Goal: Task Accomplishment & Management: Complete application form

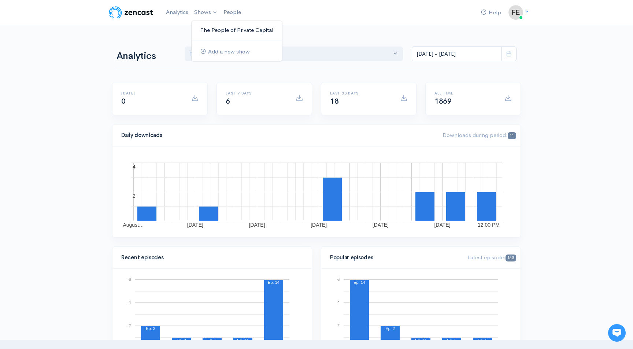
click at [217, 28] on link "The People of Private Capital" at bounding box center [237, 30] width 90 height 13
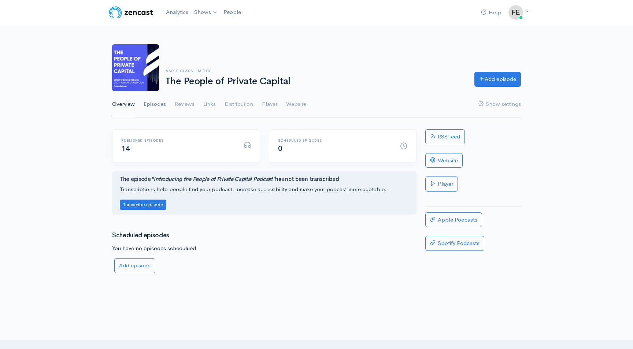
click at [156, 107] on link "Episodes" at bounding box center [155, 104] width 22 height 26
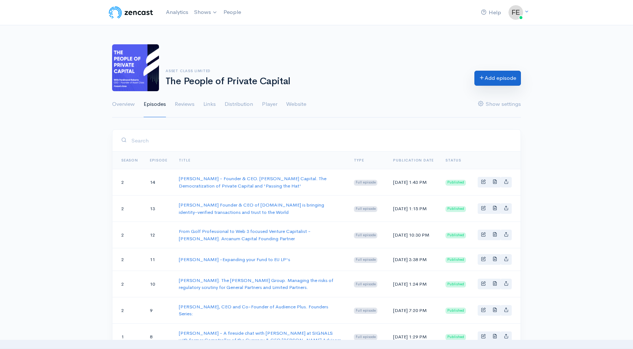
click at [497, 76] on link "Add episode" at bounding box center [497, 78] width 47 height 15
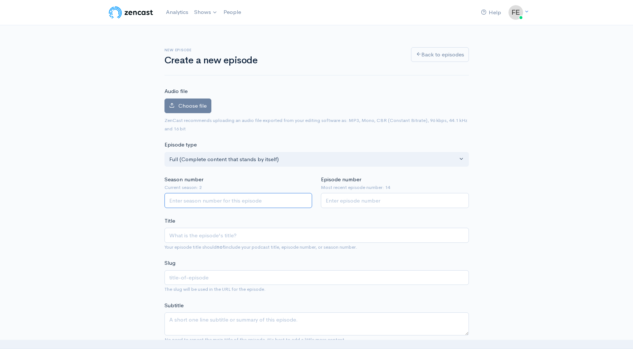
click at [193, 199] on input "Season number" at bounding box center [238, 200] width 148 height 15
type input "3"
click at [338, 204] on input "Episode number" at bounding box center [395, 200] width 148 height 15
type input "1"
click at [194, 235] on input "Title" at bounding box center [316, 235] width 304 height 15
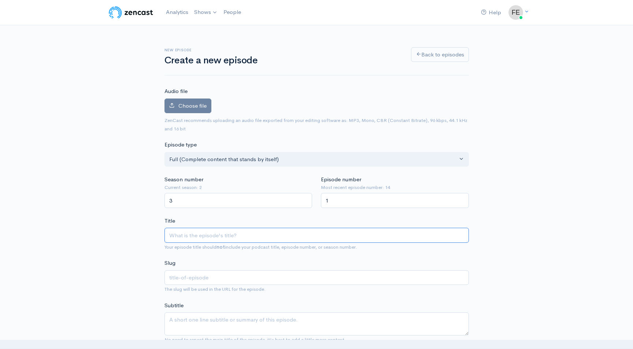
type input "N"
type input "n"
type input "Ni"
type input "ni"
type input "Nic"
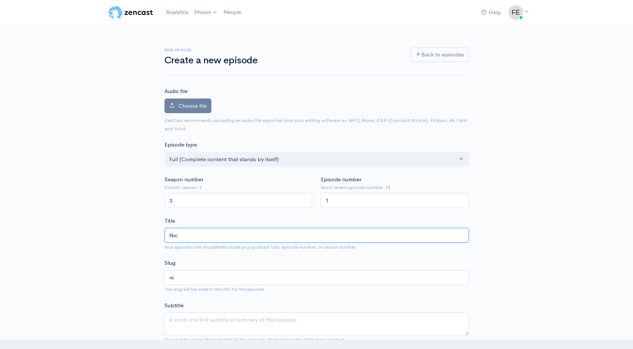
type input "nic"
type input "Nick"
type input "nick"
type input "Nick R"
type input "nick-r"
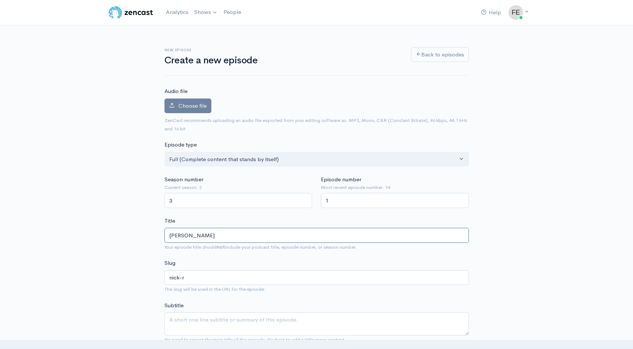
type input "Nick Ro"
type input "nick-ro"
type input "Nick Roe"
type input "nick-roe"
type input "Nick Ro"
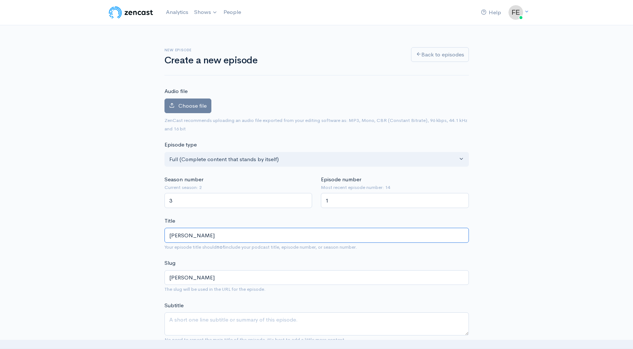
type input "nick-ro"
type input "Nick Ros"
type input "nick-ros"
type input "Nick Rose"
type input "nick-rose"
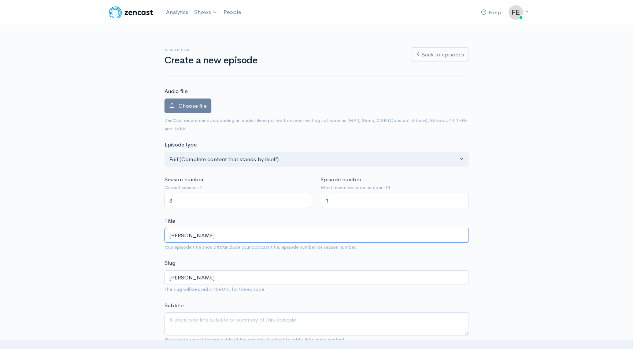
type input "Nick Rosen"
type input "nick-rosen"
type input "Nick Rosent"
type input "nick-rosent"
type input "Nick Rosenth"
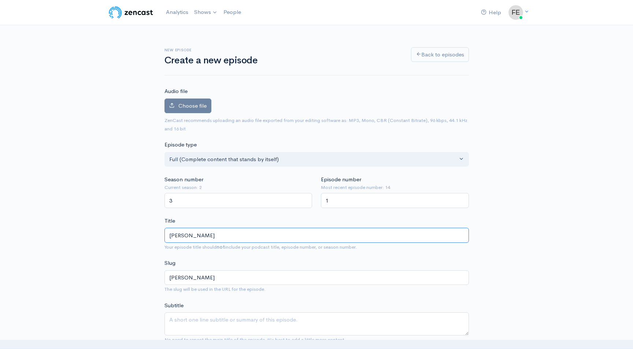
type input "nick-rosenth"
type input "Nick Rosentha"
type input "nick-rosentha"
type input "[PERSON_NAME]"
type input "nick-rosenthal"
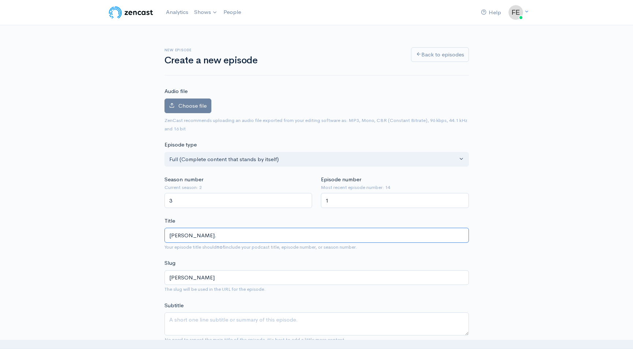
type input "Nick Rosenthal. G"
type input "nick-rosenthal-g"
type input "Nick Rosenthal. Gr"
type input "nick-rosenthal-gr"
type input "Nick Rosenthal. Gri"
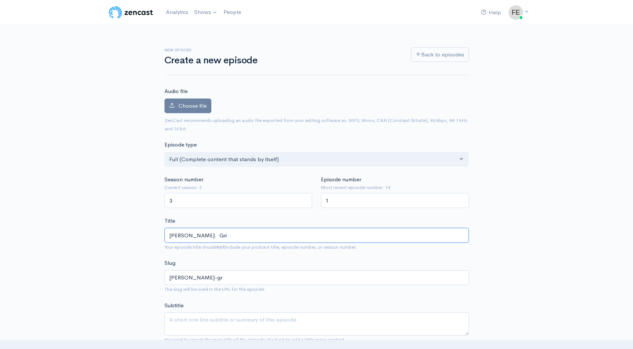
type input "nick-rosenthal-gri"
type input "Nick Rosenthal. Grif"
type input "nick-rosenthal-grif"
type input "Nick Rosenthal. Griffi"
type input "nick-rosenthal-griffi"
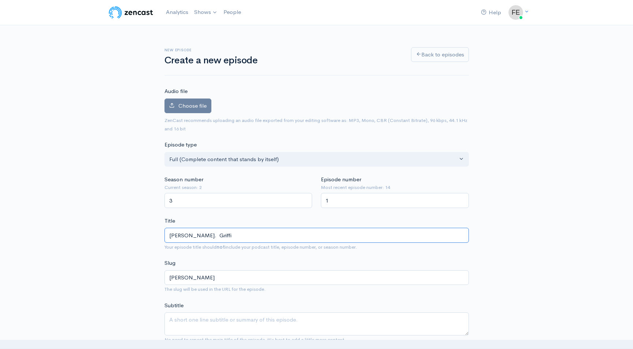
type input "Nick Rosenthal. Griffin"
type input "nick-rosenthal-griffin"
type input "Nick Rosenthal. Griffin C"
type input "nick-rosenthal-griffin-c"
type input "Nick Rosenthal. Griffin Ca"
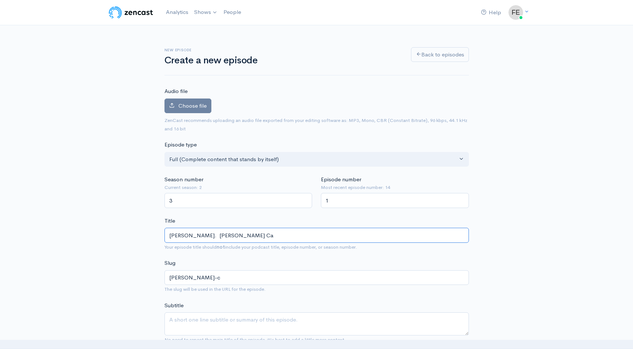
type input "nick-rosenthal-griffin-ca"
type input "Nick Rosenthal. Griffin Cap"
type input "nick-rosenthal-griffin-cap"
type input "Nick Rosenthal. Griffin Capi"
type input "nick-rosenthal-griffin-capi"
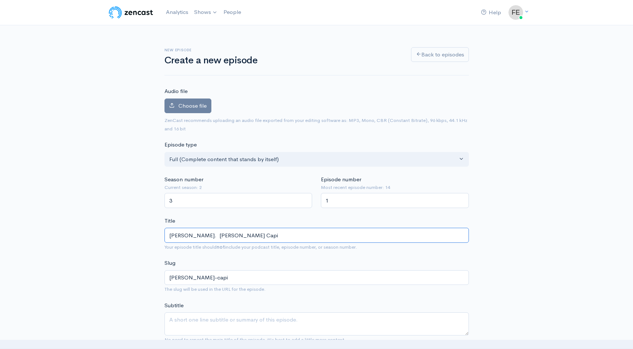
type input "Nick Rosenthal. Griffin Capit"
type input "nick-rosenthal-griffin-capit"
type input "Nick Rosenthal. Griffin Capita"
type input "nick-rosenthal-griffin-capita"
type input "[PERSON_NAME]. [PERSON_NAME] Capital"
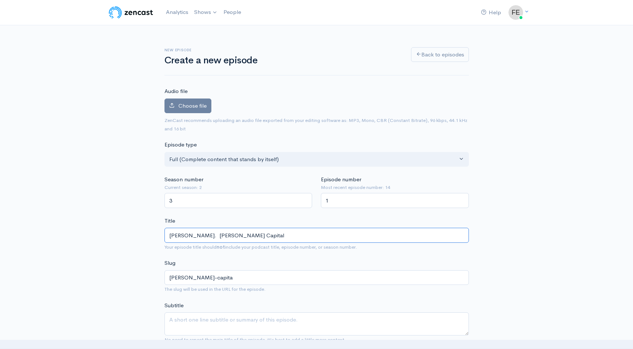
type input "[PERSON_NAME]-capital"
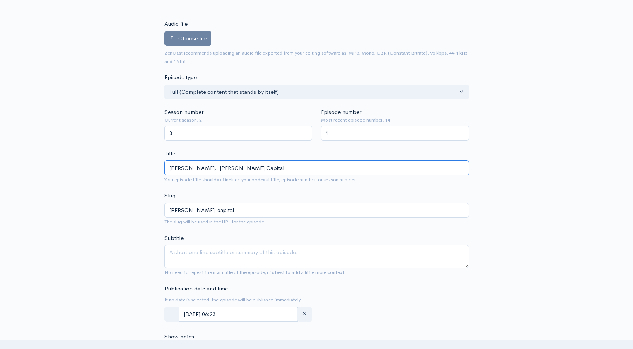
scroll to position [82, 0]
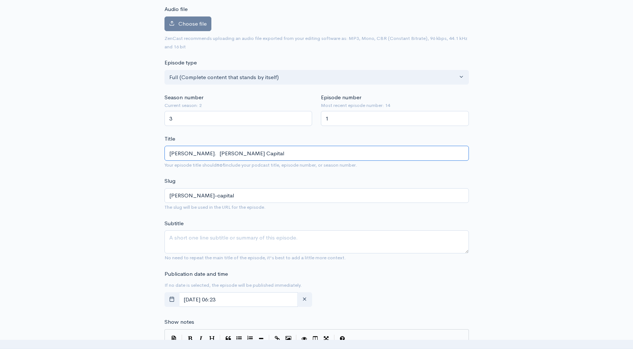
type input "[PERSON_NAME]. [PERSON_NAME] Capital"
click at [189, 241] on textarea "Subtitle" at bounding box center [316, 241] width 304 height 23
click at [168, 238] on textarea "A conversation with Co-CEO of Griffin Capital" at bounding box center [316, 241] width 304 height 23
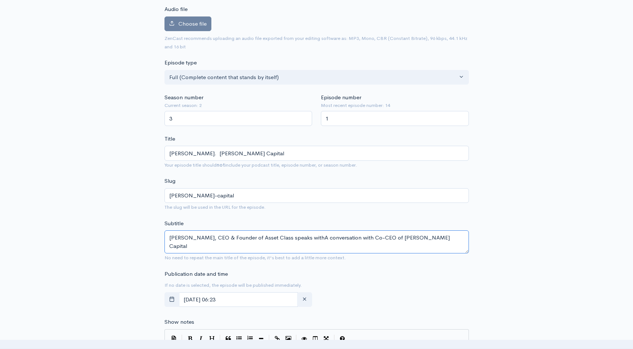
drag, startPoint x: 371, startPoint y: 237, endPoint x: 323, endPoint y: 238, distance: 47.6
click at [323, 238] on textarea "Ferdinand Roberts, CEO & Founder of Asset Class speaks withA conversation with …" at bounding box center [316, 241] width 304 height 23
click at [407, 237] on textarea "Ferdinand Roberts, CEO & Founder of Asset Class speaks with Co-CEO of Griffin C…" at bounding box center [316, 241] width 304 height 23
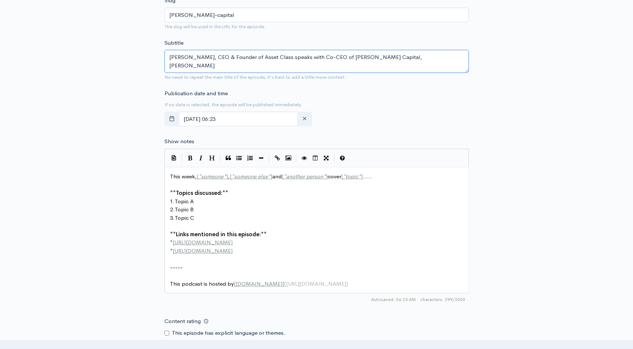
scroll to position [264, 0]
type textarea "[PERSON_NAME], CEO & Founder of Asset Class speaks with Co-CEO of [PERSON_NAME]…"
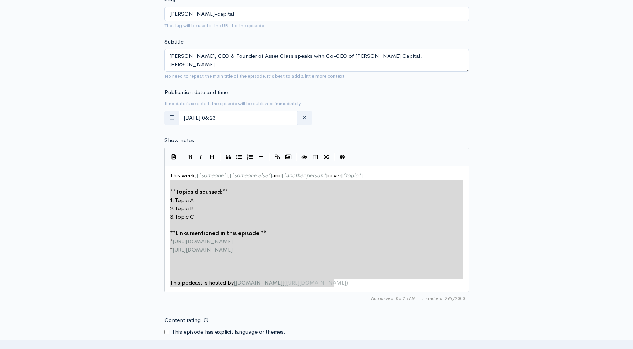
type textarea "This week, [*someone*], [*someone else*] and [*another person*] cover [*topic*]…"
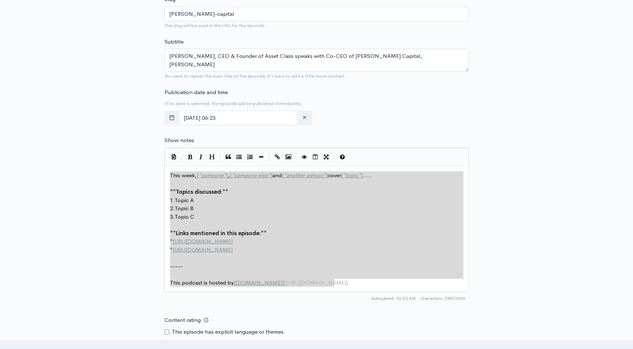
drag, startPoint x: 340, startPoint y: 283, endPoint x: 146, endPoint y: 178, distance: 220.9
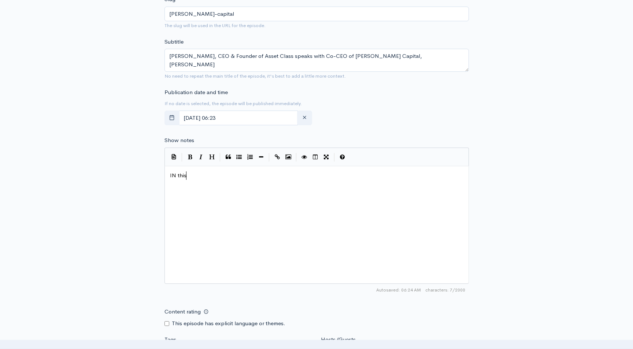
type textarea "IN this"
type textarea "Co-CEO of Grifin Cap"
type textarea "italks"
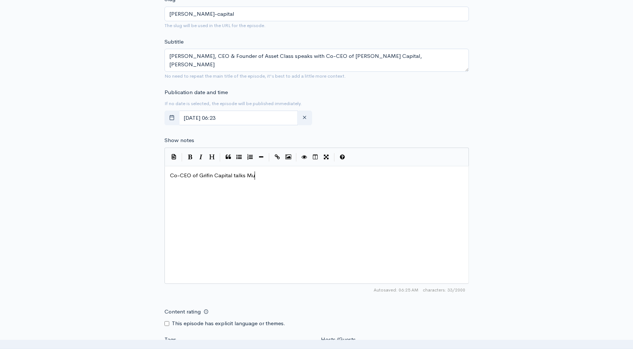
type textarea "alks Mut"
type textarea "lit"
type textarea "ti-family developemnts"
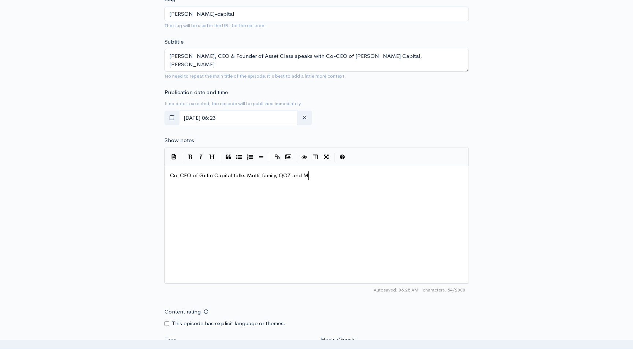
type textarea ", QOZ and Mo"
type textarea "ore in t"
type textarea "more in this far-reaching discussion with Asset Class CEO & Founder, Ferdinand …"
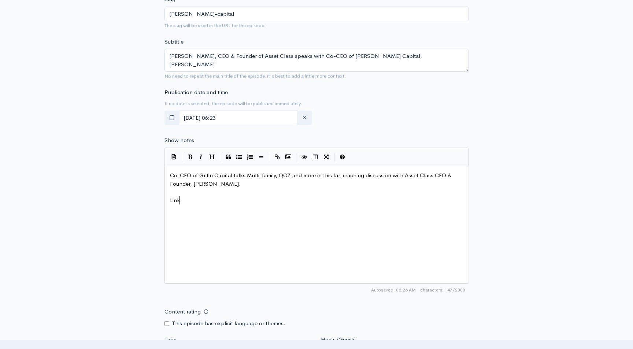
scroll to position [3, 12]
type textarea "Links mentioned in this podcast:"
paste textarea
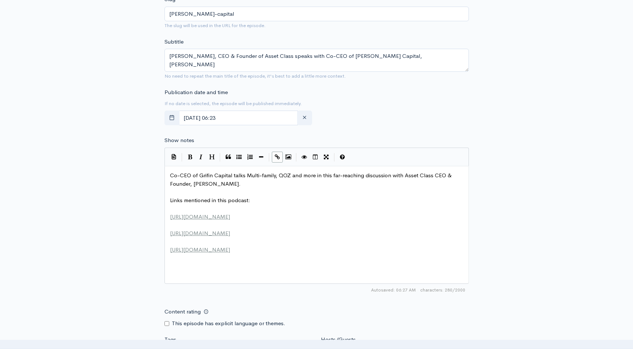
click at [168, 252] on pre "[URL][DOMAIN_NAME]" at bounding box center [316, 250] width 296 height 8
type textarea "LinkedIn for [PERSON_NAME]"
type textarea "LinkedIn for Ferdu"
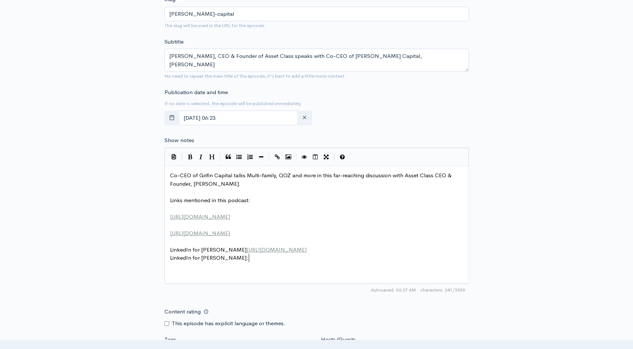
type textarea "inand Roberts:"
click at [233, 176] on span "Co-CEO of Grifin Capital talks Multi-family, QOZ and more in this far-reaching …" at bounding box center [311, 179] width 283 height 15
type textarea "Nick Rosenthal shares his path to"
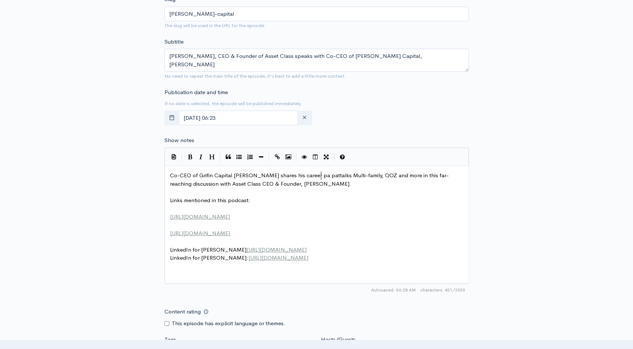
type textarea "career path"
click at [334, 176] on span "Co-CEO of Grifin Capital Nick Rosenthal shares his career path pattalks Multi-f…" at bounding box center [312, 179] width 284 height 15
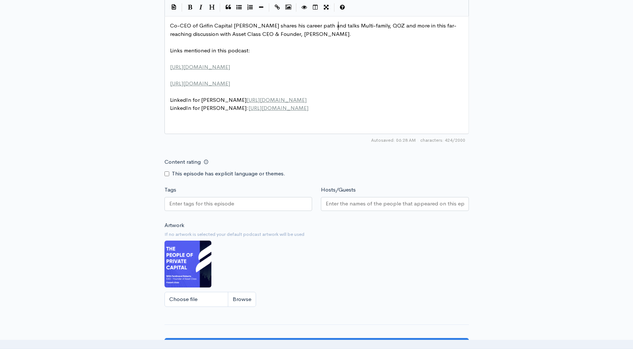
scroll to position [414, 0]
type textarea "and"
click at [188, 205] on input "Tags" at bounding box center [202, 203] width 66 height 8
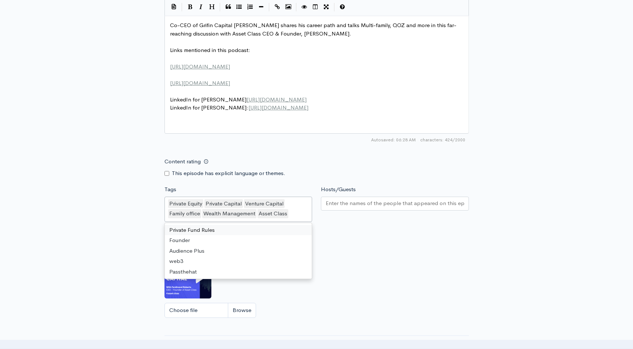
click at [341, 204] on input "Hosts/Guests" at bounding box center [395, 203] width 138 height 8
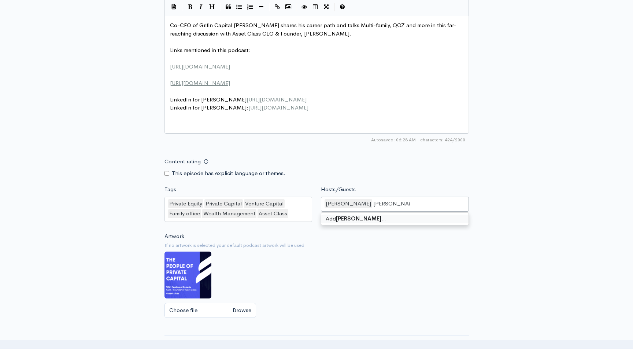
type input "[PERSON_NAME]"
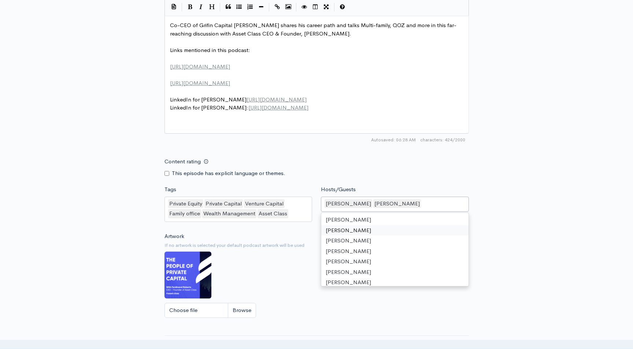
click at [287, 274] on div "Artwork If no artwork is selected your default podcast artwork will be used Cho…" at bounding box center [316, 277] width 304 height 90
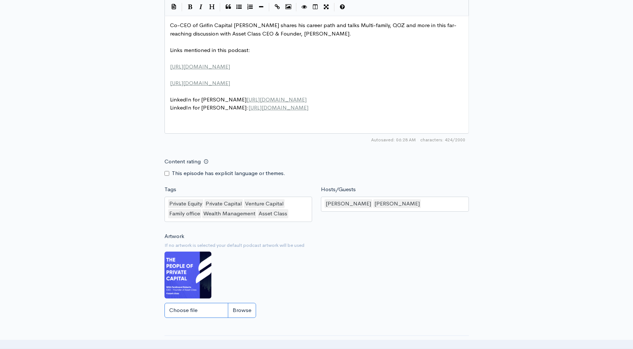
click at [240, 313] on input "Choose file" at bounding box center [210, 310] width 92 height 15
type input "C:\fakepath\Nick Rosenthal.png"
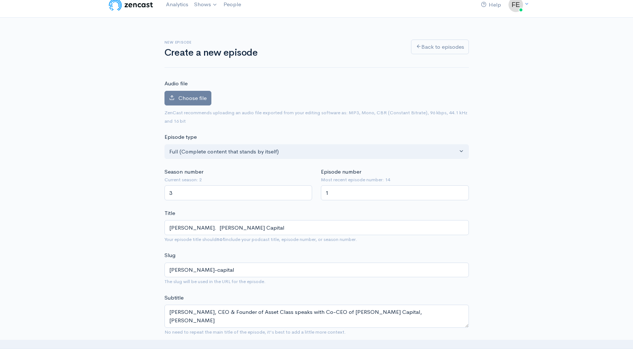
scroll to position [7, 0]
click at [184, 100] on span "Choose file" at bounding box center [192, 98] width 28 height 7
click at [0, 0] on input "Choose file" at bounding box center [0, 0] width 0 height 0
click at [192, 96] on span "Choose file" at bounding box center [192, 98] width 28 height 7
click at [0, 0] on input "Choose file" at bounding box center [0, 0] width 0 height 0
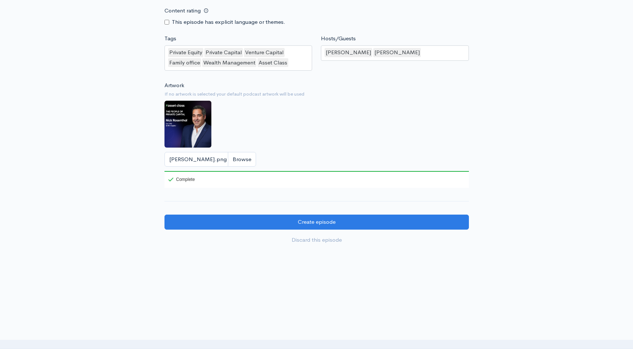
scroll to position [608, 0]
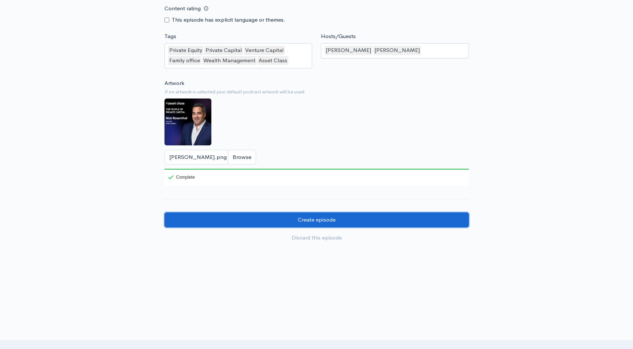
click at [315, 219] on input "Create episode" at bounding box center [316, 219] width 304 height 15
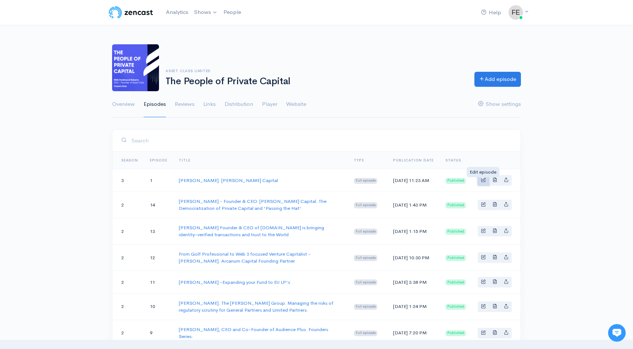
click at [481, 181] on span "Basic example" at bounding box center [483, 179] width 5 height 5
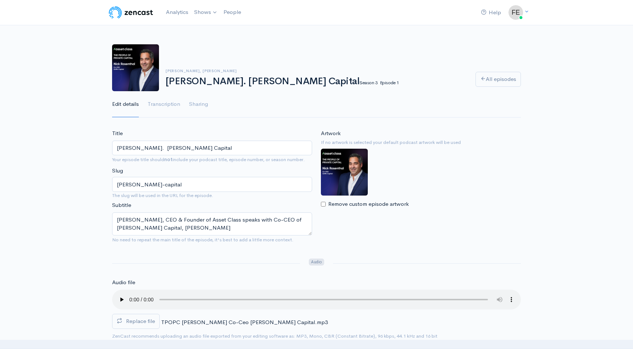
click at [216, 149] on input "[PERSON_NAME]. [PERSON_NAME] Capital" at bounding box center [212, 148] width 200 height 15
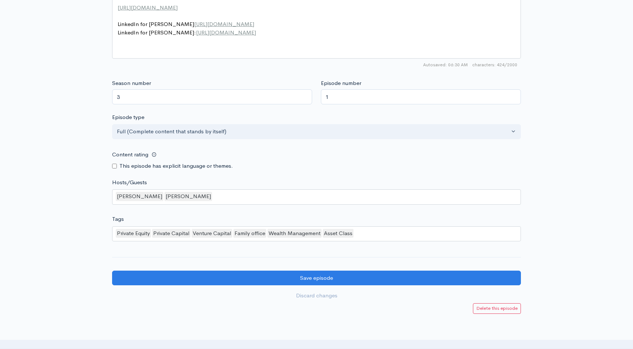
scroll to position [588, 0]
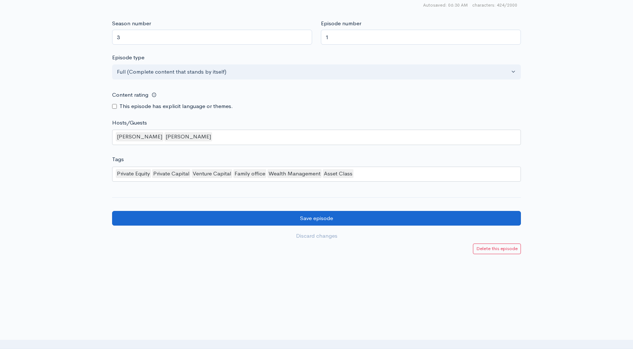
type input "[PERSON_NAME]. [PERSON_NAME] Capital. Multi-Family, QOZ and the Outlook for Pri…"
click at [309, 214] on input "Save episode" at bounding box center [316, 218] width 409 height 15
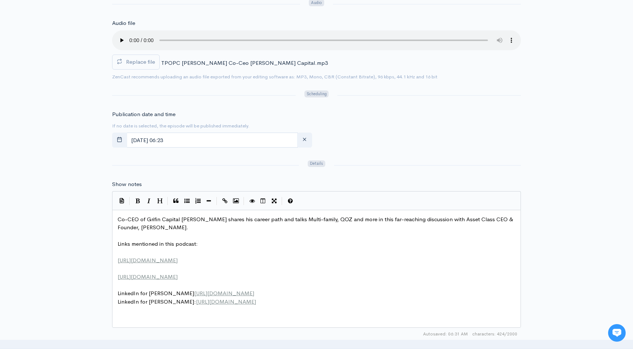
scroll to position [236, 0]
